Goal: Register for event/course

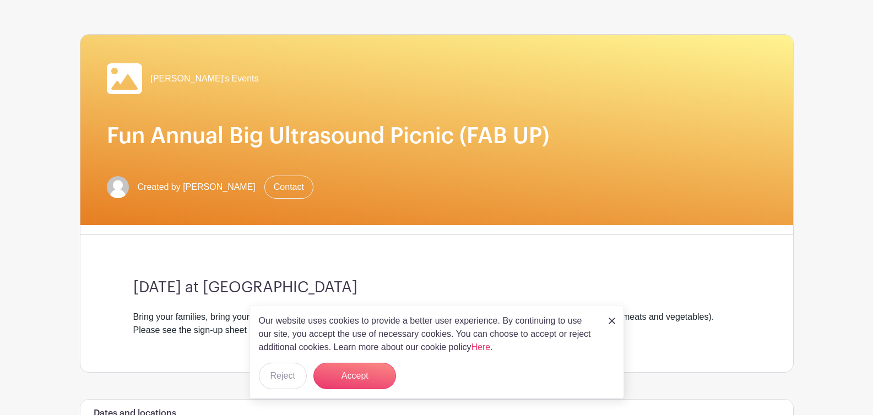
scroll to position [210, 0]
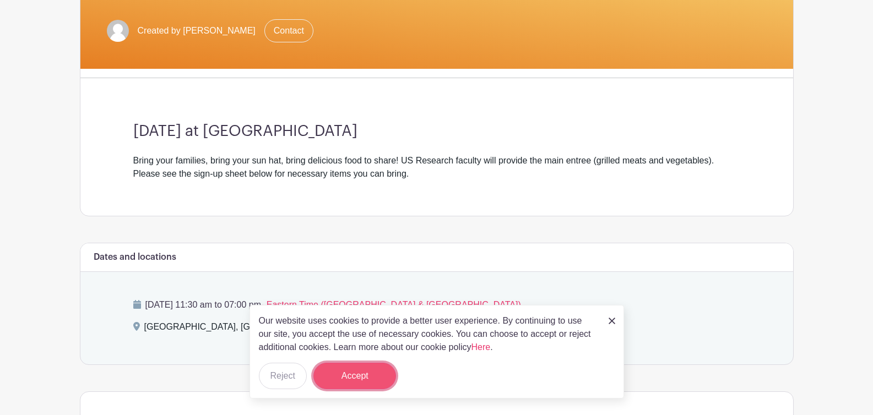
click at [350, 377] on button "Accept" at bounding box center [354, 376] width 83 height 26
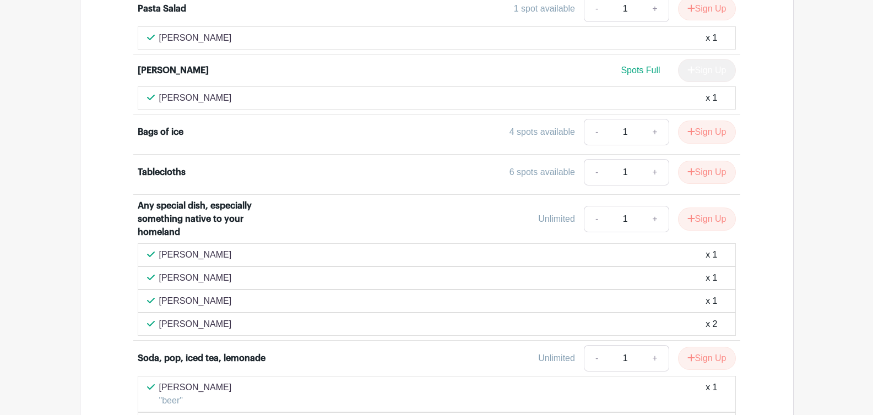
scroll to position [1420, 0]
click at [697, 220] on button "Sign Up" at bounding box center [707, 217] width 58 height 23
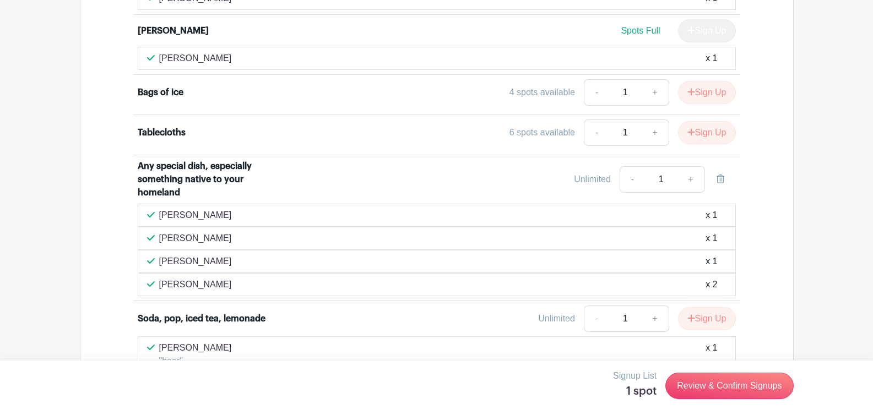
scroll to position [1359, 0]
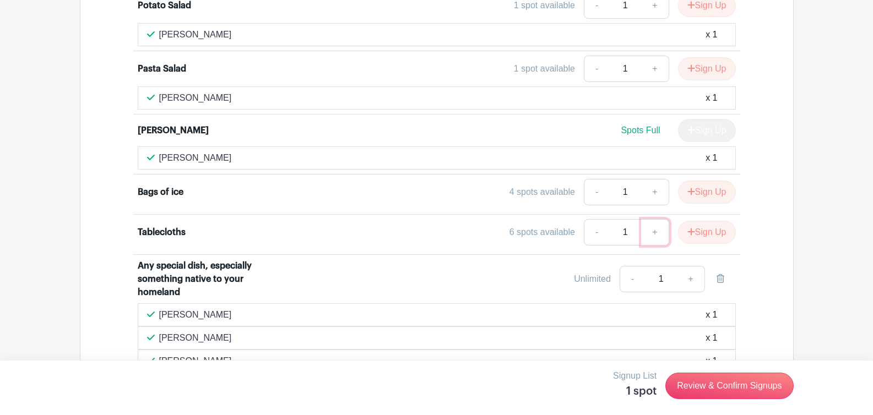
click at [653, 232] on link "+" at bounding box center [655, 232] width 28 height 26
click at [650, 226] on link "+" at bounding box center [655, 232] width 28 height 26
type input "3"
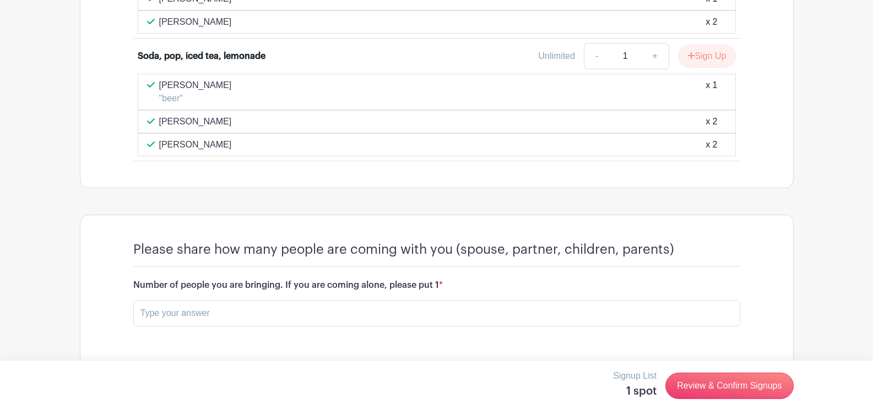
scroll to position [1742, 0]
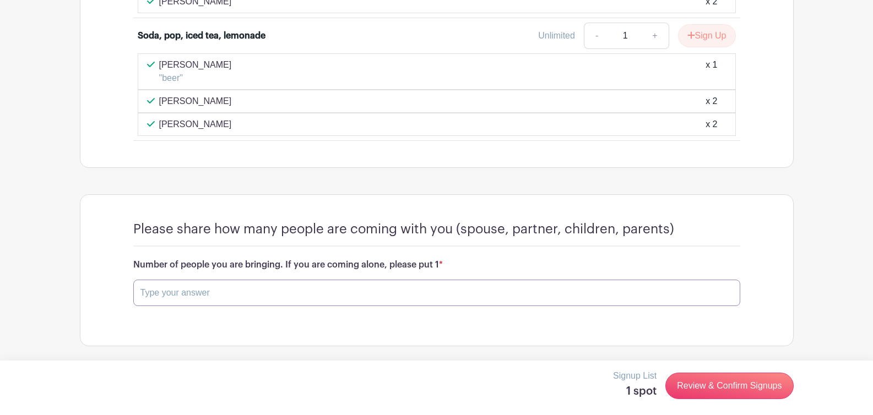
click at [396, 293] on input "text" at bounding box center [436, 293] width 607 height 26
type input "1"
click at [388, 339] on div "Save Responses" at bounding box center [436, 330] width 607 height 23
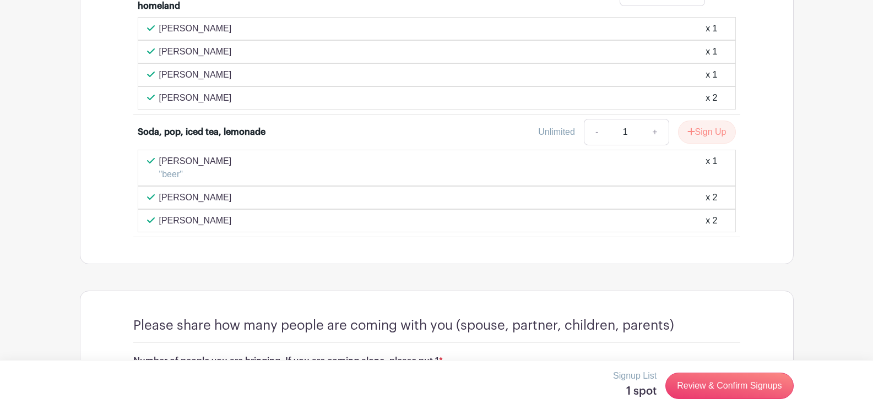
scroll to position [1762, 0]
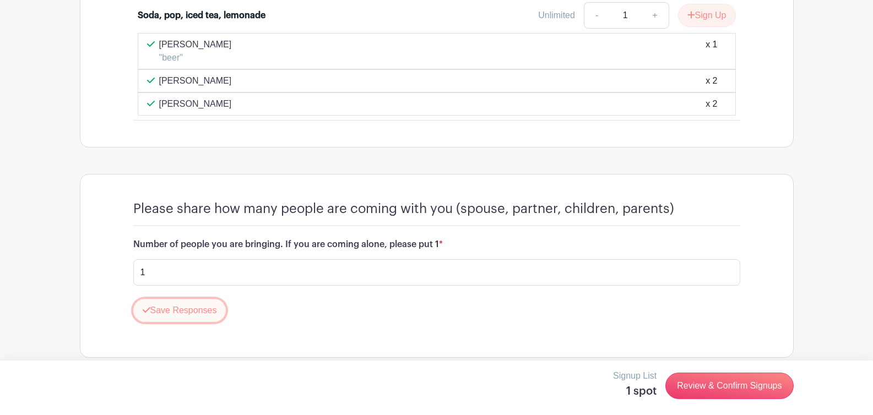
click at [200, 313] on button "Save Responses" at bounding box center [179, 310] width 93 height 23
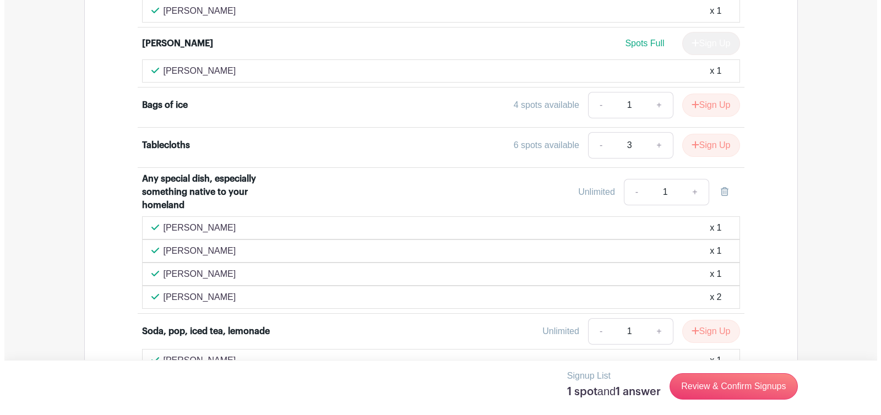
scroll to position [1445, 0]
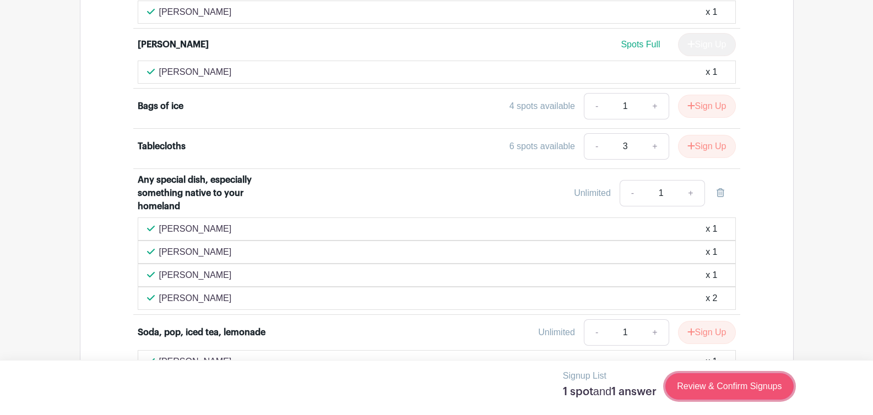
click at [721, 382] on link "Review & Confirm Signups" at bounding box center [729, 386] width 128 height 26
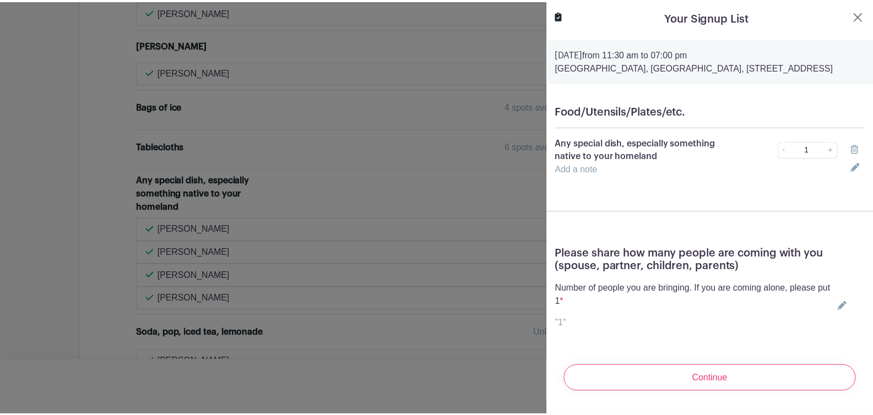
scroll to position [0, 0]
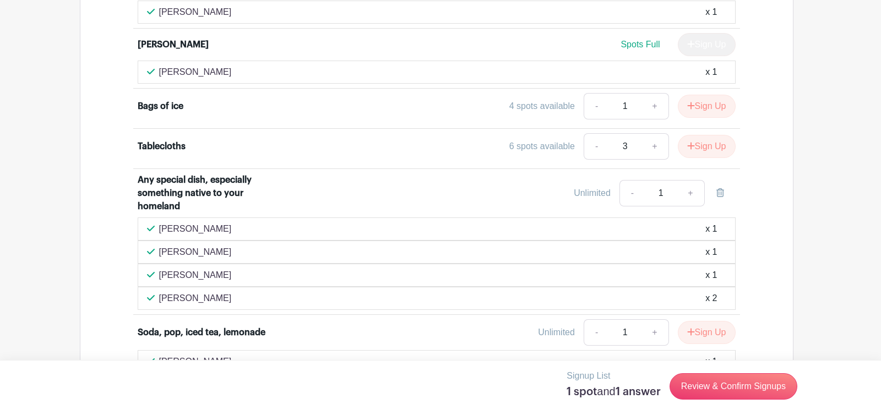
click at [474, 206] on div at bounding box center [440, 207] width 881 height 415
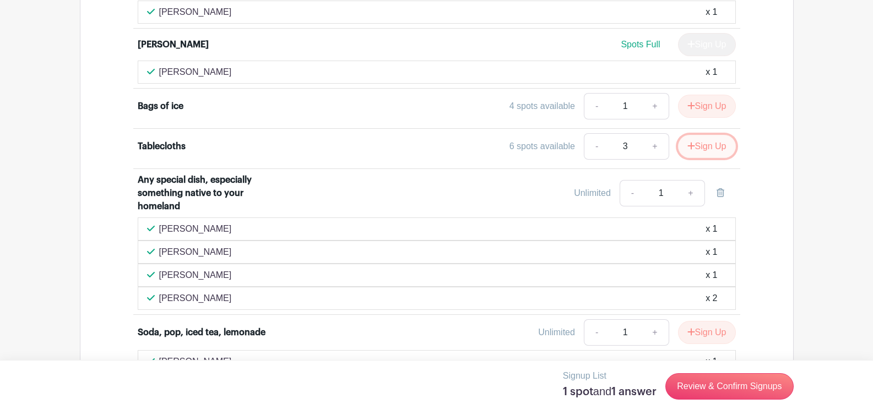
click at [699, 151] on button "Sign Up" at bounding box center [707, 146] width 58 height 23
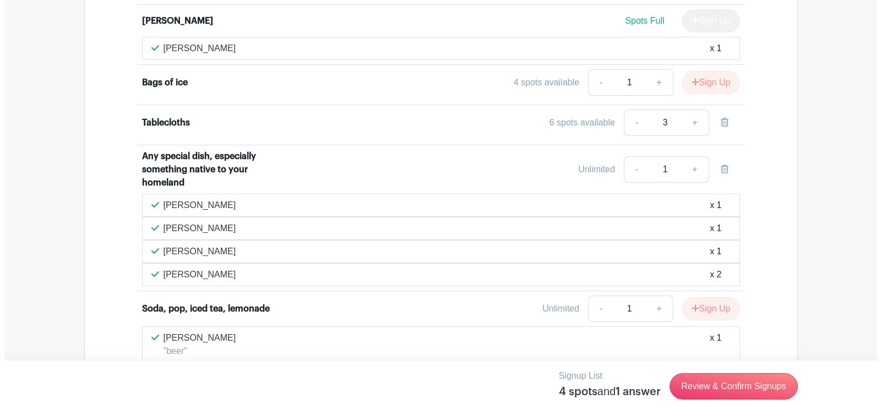
scroll to position [1477, 0]
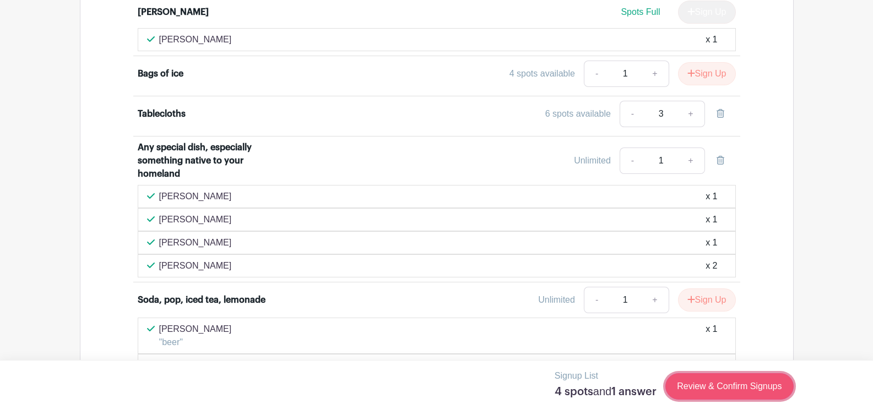
click at [711, 390] on link "Review & Confirm Signups" at bounding box center [729, 386] width 128 height 26
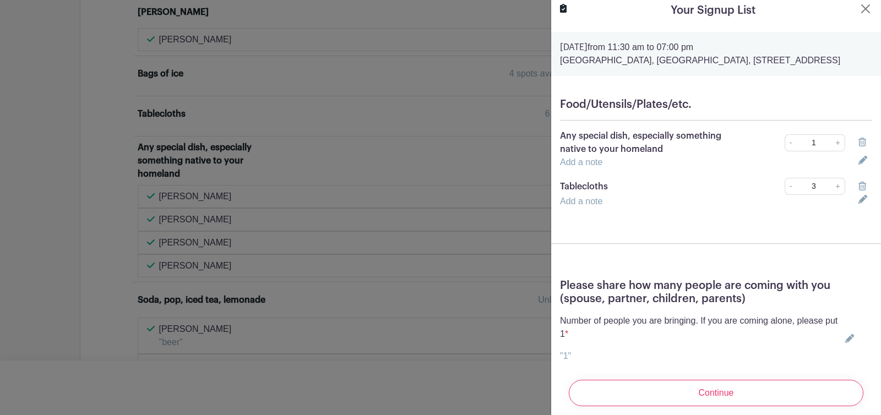
scroll to position [8, 0]
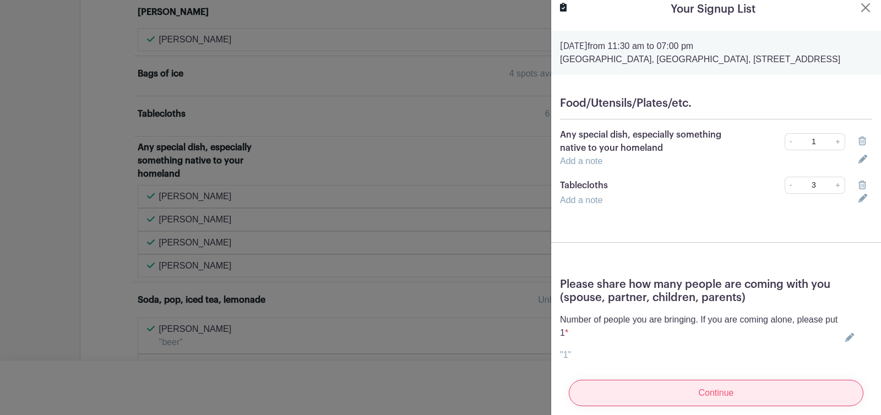
click at [687, 389] on input "Continue" at bounding box center [716, 393] width 295 height 26
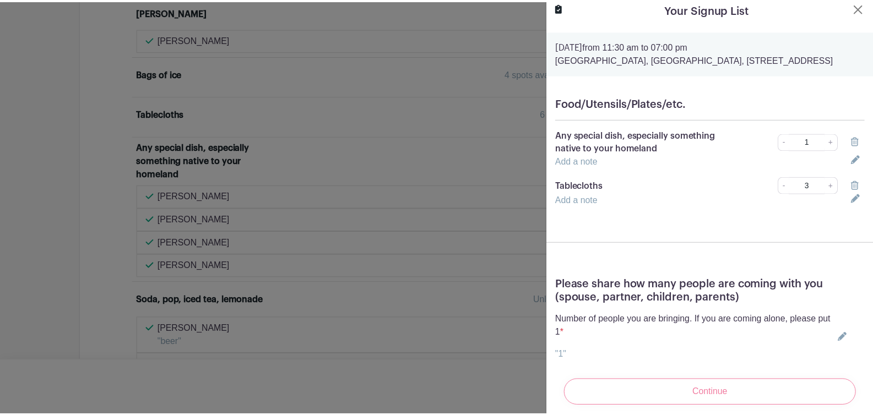
scroll to position [0, 0]
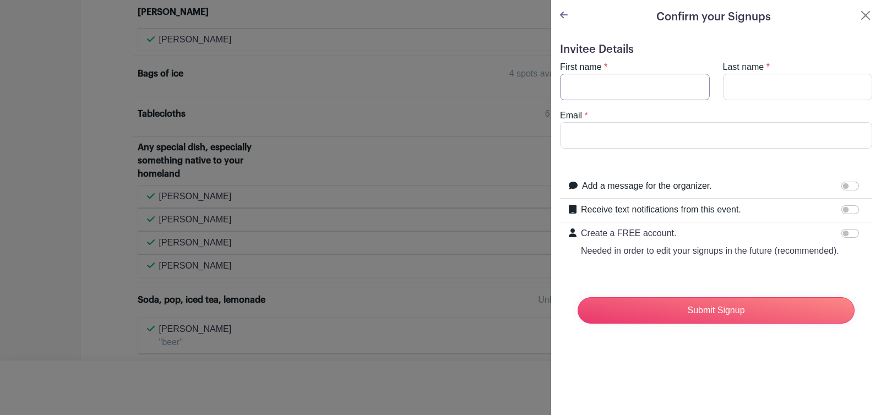
click at [590, 80] on input "First name" at bounding box center [635, 87] width 150 height 26
type input "Daria"
click at [758, 92] on input "Last name" at bounding box center [798, 87] width 150 height 26
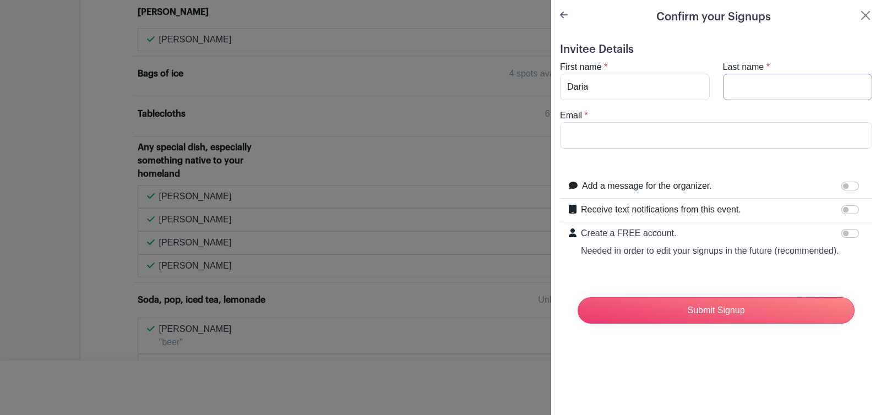
type input "Poul"
click at [686, 131] on input "Email" at bounding box center [716, 135] width 312 height 26
type input "[EMAIL_ADDRESS][DOMAIN_NAME]"
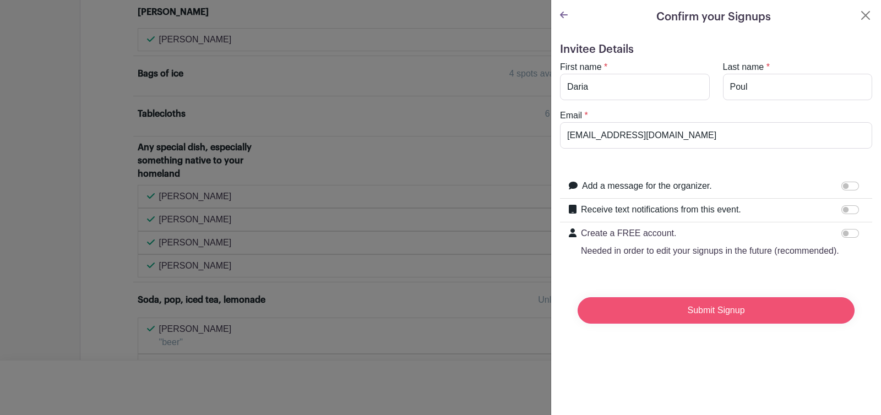
click at [748, 324] on input "Submit Signup" at bounding box center [716, 310] width 277 height 26
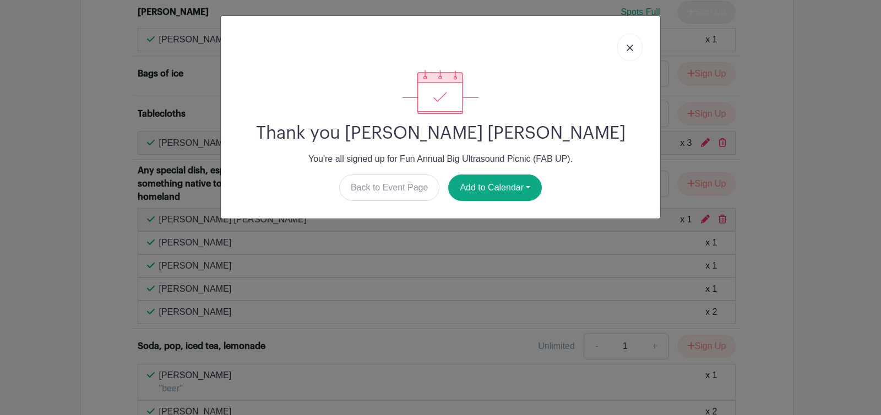
click at [629, 41] on link at bounding box center [629, 48] width 25 height 28
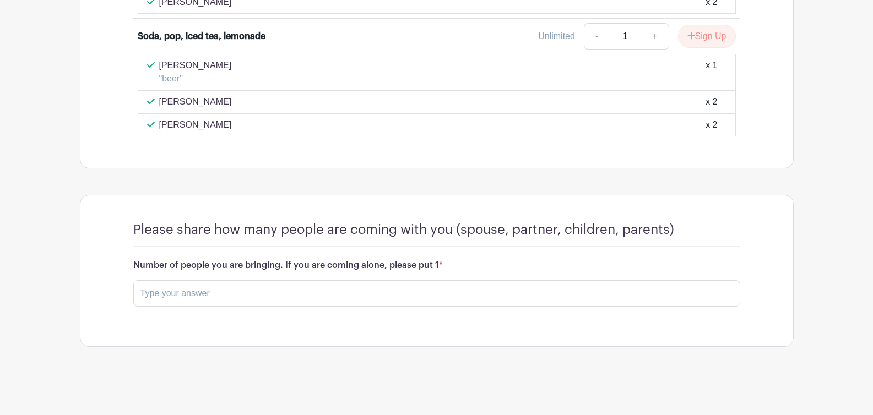
scroll to position [1788, 0]
